Goal: Obtain resource: Download file/media

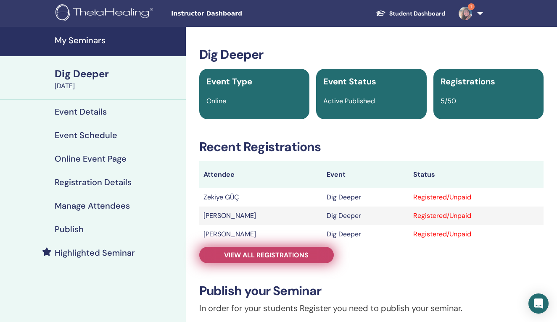
click at [268, 259] on span "View all registrations" at bounding box center [266, 255] width 85 height 9
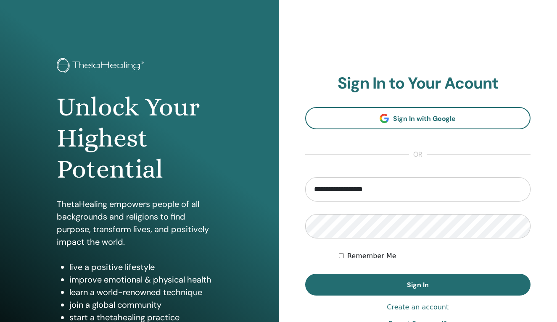
type input "**********"
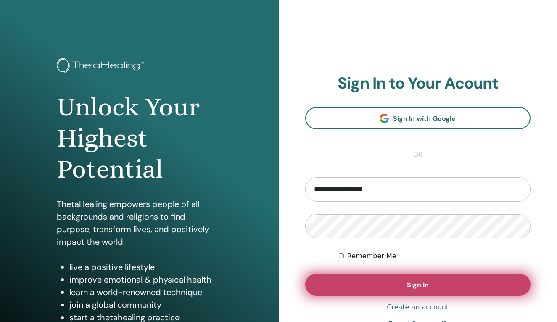
click at [423, 285] on span "Sign In" at bounding box center [418, 285] width 22 height 9
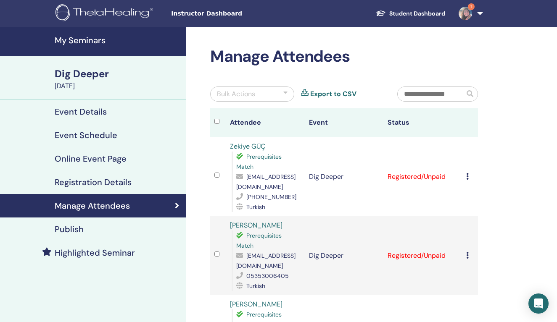
click at [91, 41] on h4 "My Seminars" at bounding box center [118, 40] width 126 height 10
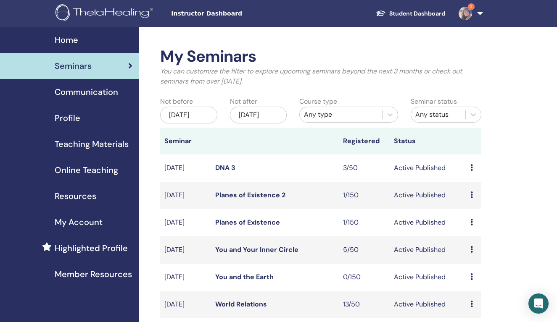
click at [95, 169] on span "Online Teaching" at bounding box center [86, 170] width 63 height 13
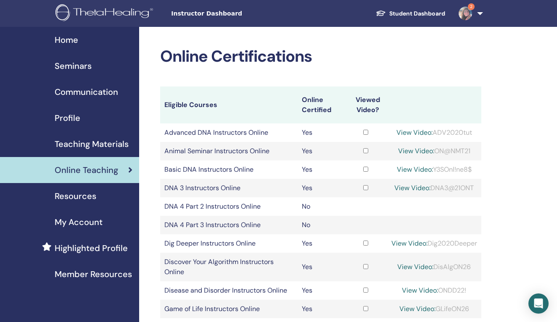
click at [90, 145] on span "Teaching Materials" at bounding box center [92, 144] width 74 height 13
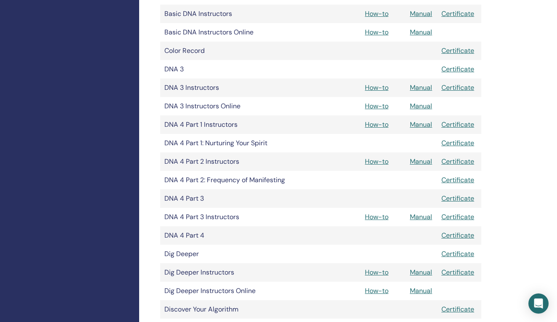
scroll to position [371, 0]
click at [185, 253] on td "Dig Deeper" at bounding box center [235, 254] width 151 height 18
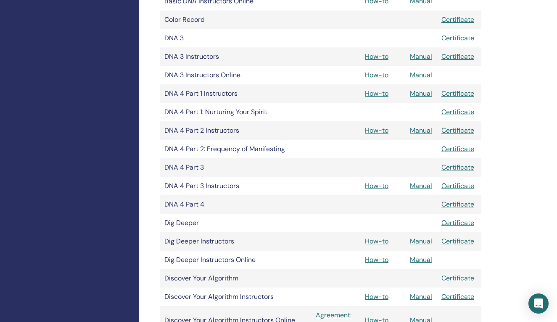
scroll to position [408, 0]
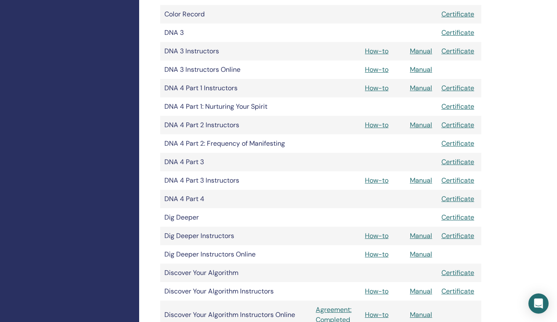
click at [420, 238] on link "Manual" at bounding box center [421, 236] width 22 height 9
